Goal: Information Seeking & Learning: Learn about a topic

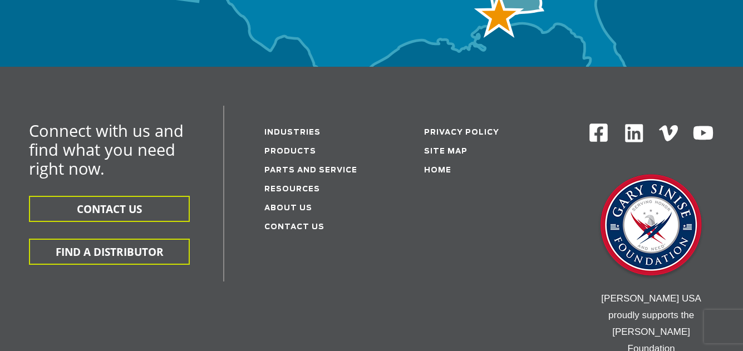
scroll to position [3735, 0]
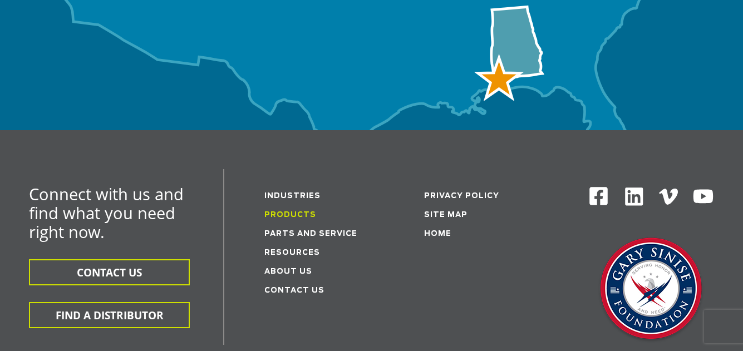
click at [295, 211] on link "Products" at bounding box center [290, 214] width 52 height 7
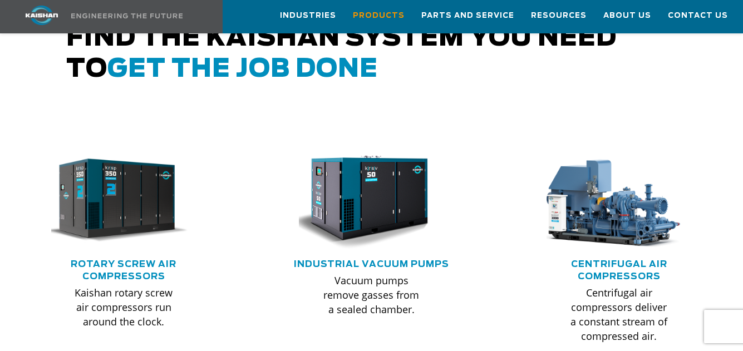
scroll to position [554, 0]
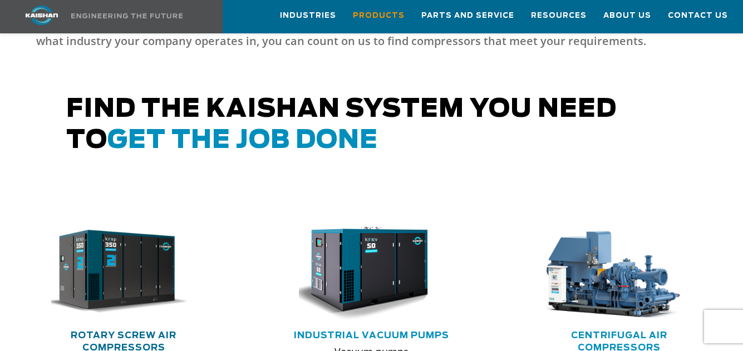
click at [140, 331] on link "Rotary Screw Air Compressors" at bounding box center [124, 341] width 106 height 21
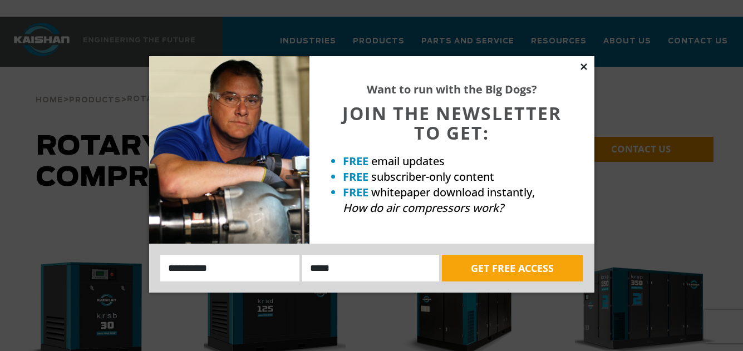
click at [583, 64] on icon at bounding box center [584, 67] width 10 height 10
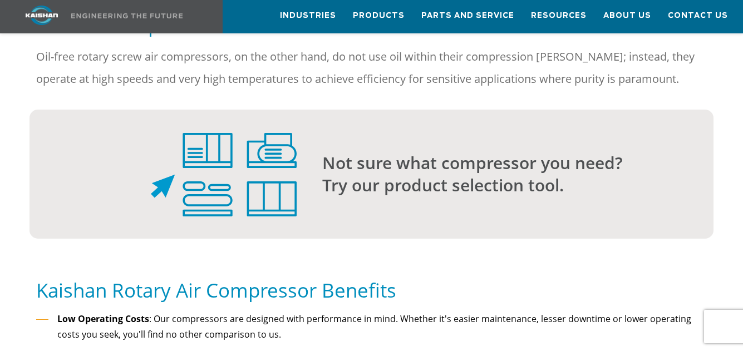
scroll to position [1001, 0]
